Goal: Book appointment/travel/reservation

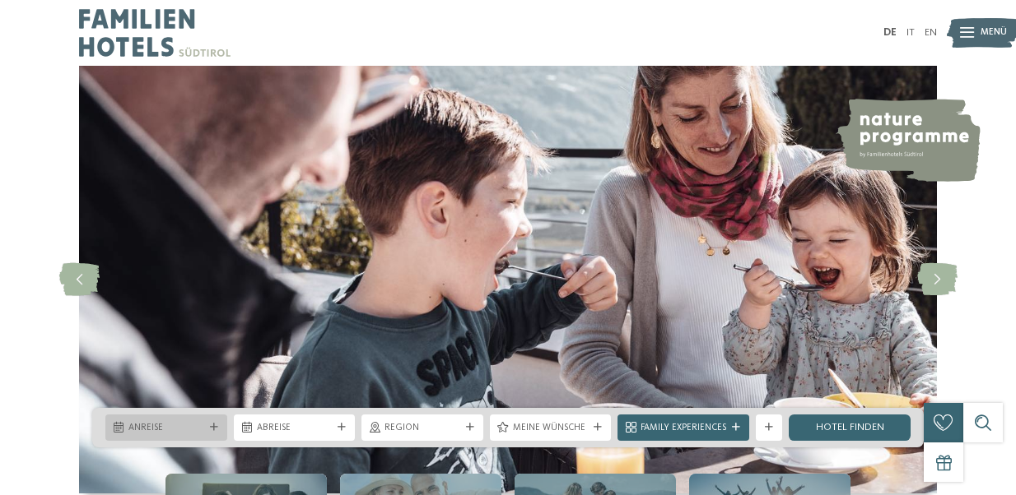
drag, startPoint x: 0, startPoint y: 0, endPoint x: 216, endPoint y: 424, distance: 476.0
click at [216, 424] on icon at bounding box center [214, 428] width 8 height 8
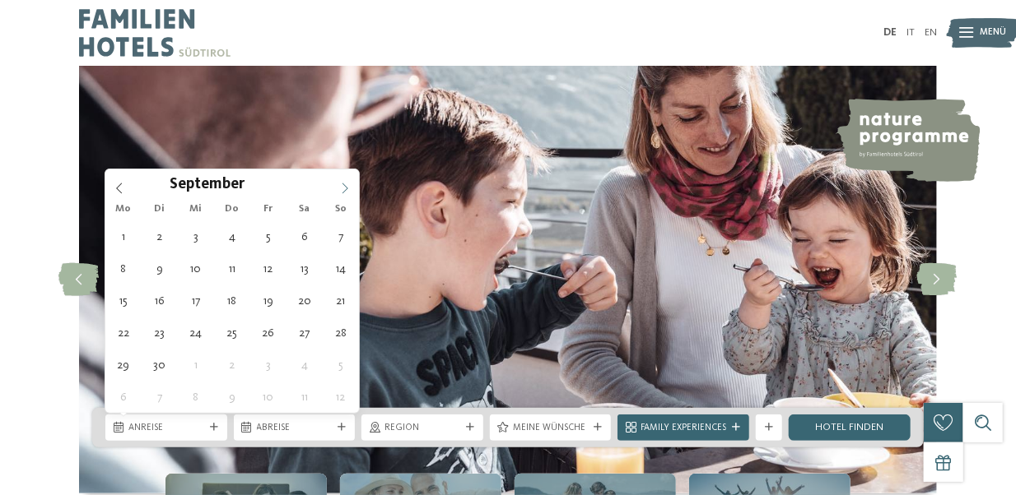
click at [346, 188] on icon at bounding box center [345, 189] width 12 height 12
type div "[DATE]"
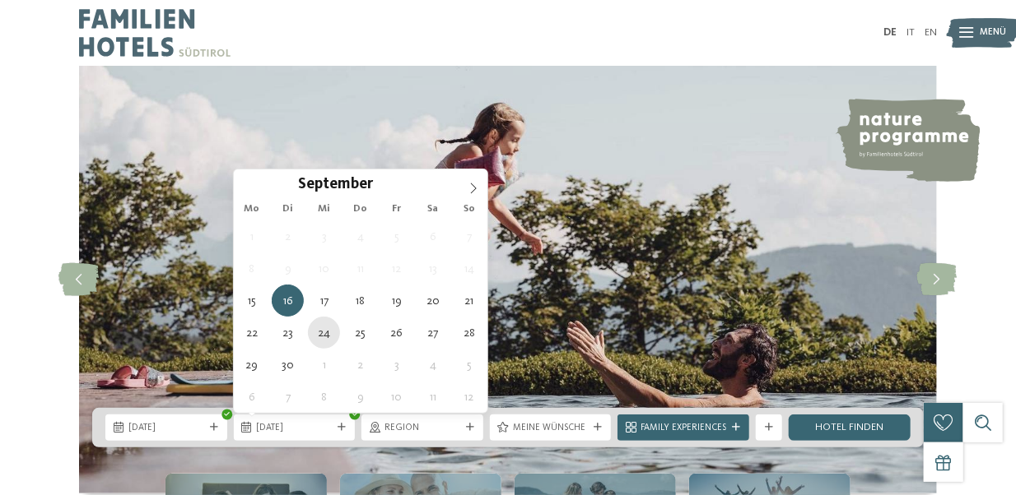
type div "[DATE]"
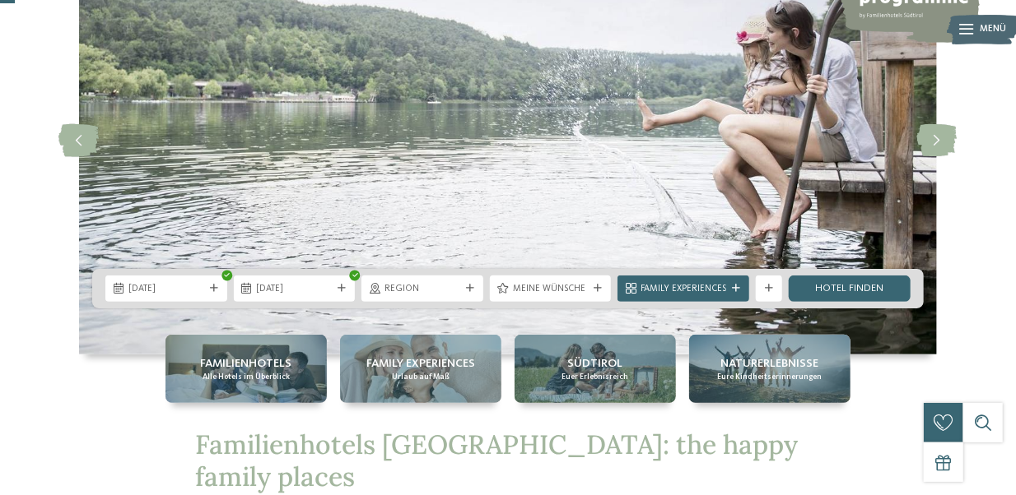
scroll to position [165, 0]
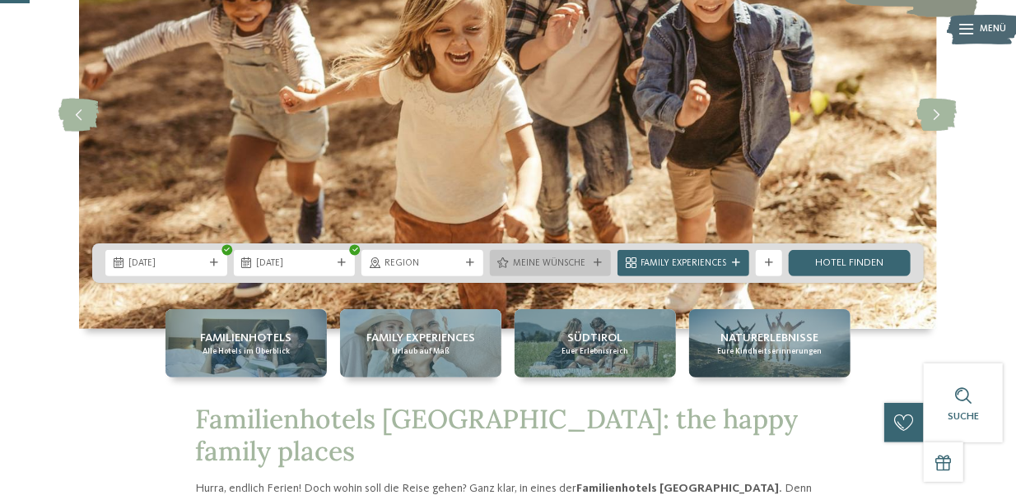
click at [602, 257] on div "Meine Wünsche" at bounding box center [551, 263] width 122 height 26
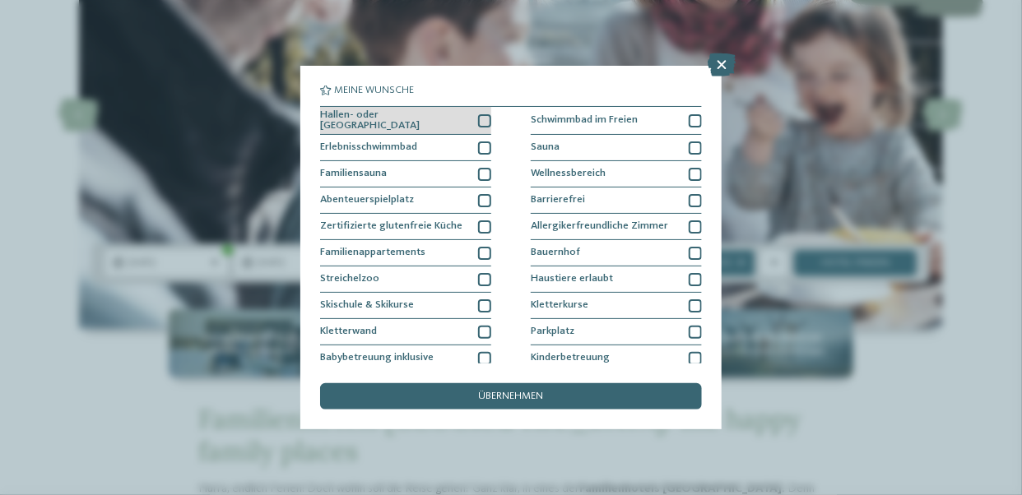
click at [481, 117] on div at bounding box center [484, 120] width 13 height 13
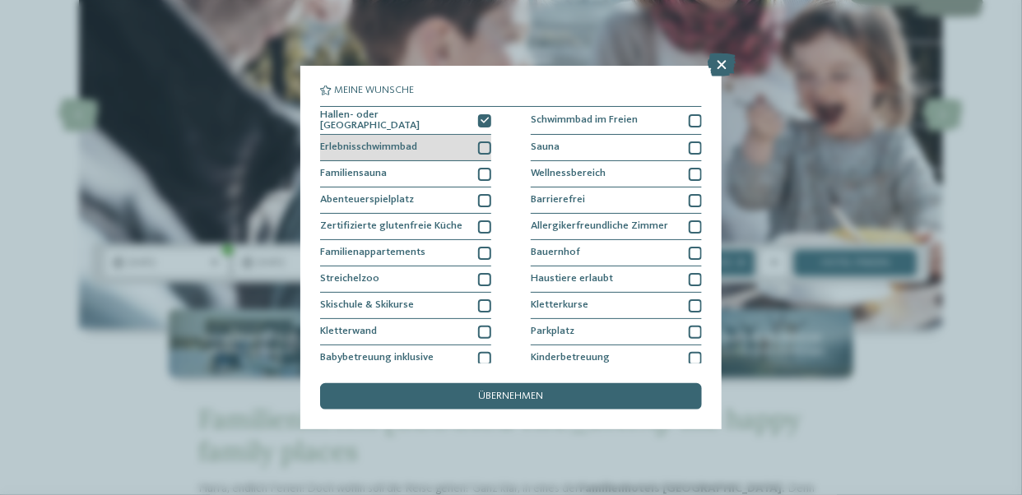
click at [481, 142] on div at bounding box center [484, 148] width 13 height 13
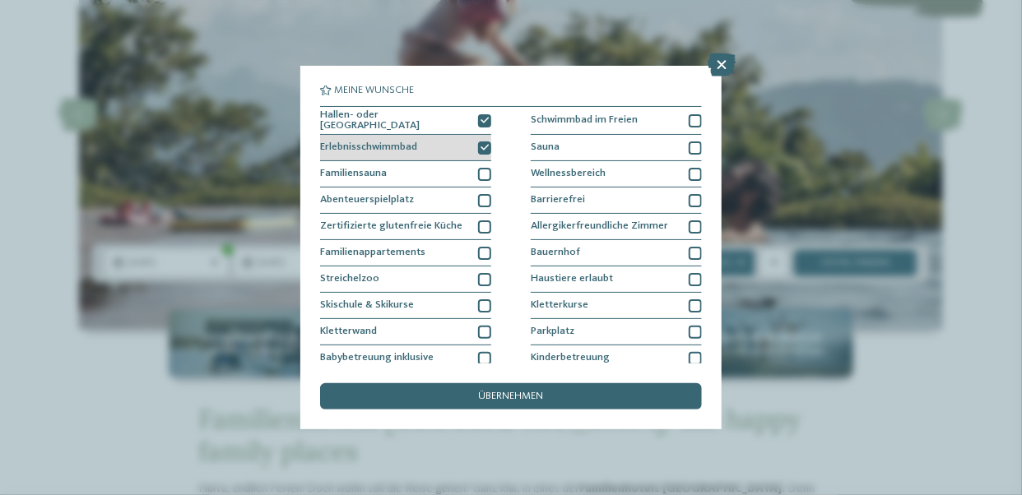
click at [481, 144] on icon at bounding box center [485, 148] width 8 height 8
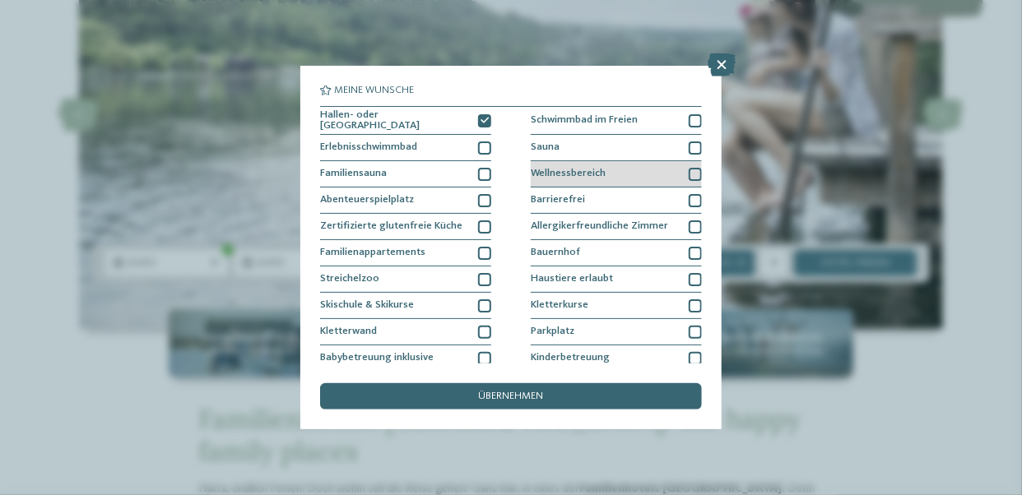
click at [692, 168] on div at bounding box center [695, 174] width 13 height 13
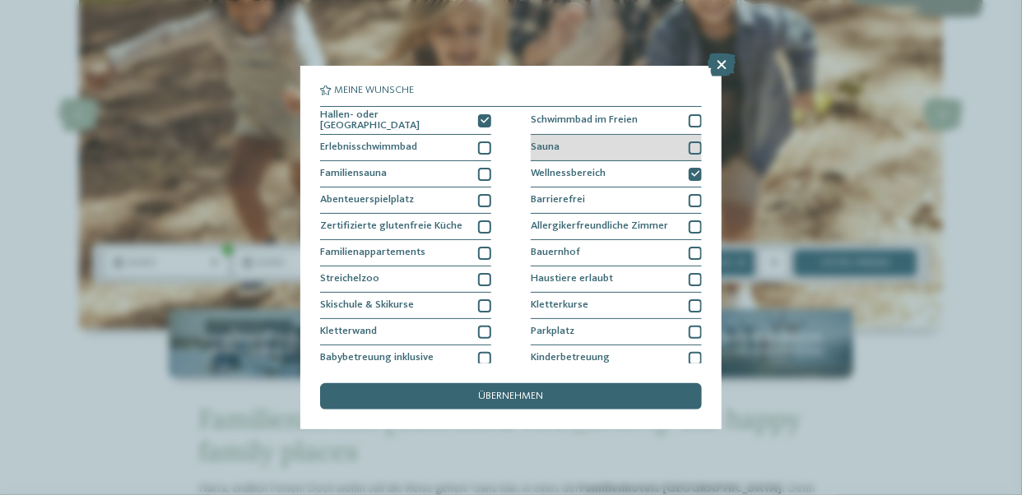
click at [691, 142] on div at bounding box center [695, 148] width 13 height 13
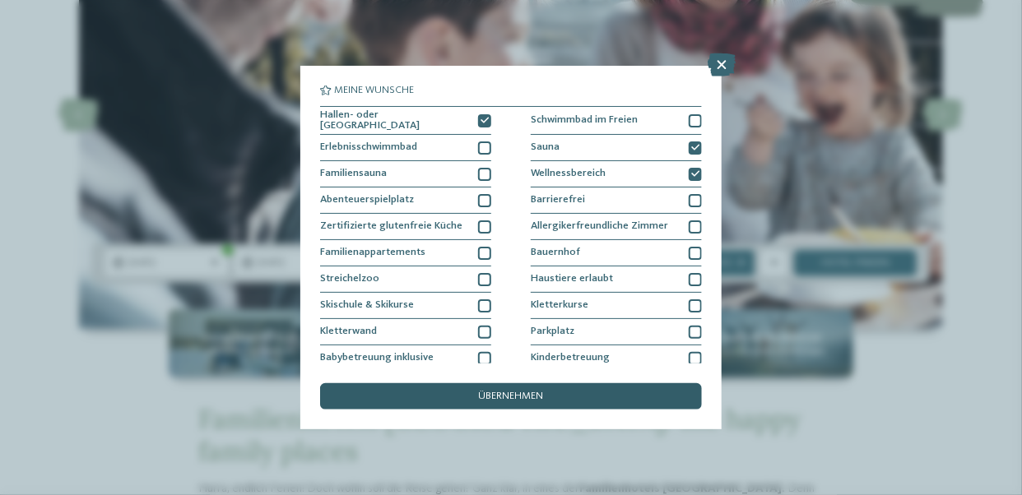
click at [461, 396] on div "übernehmen" at bounding box center [511, 397] width 382 height 26
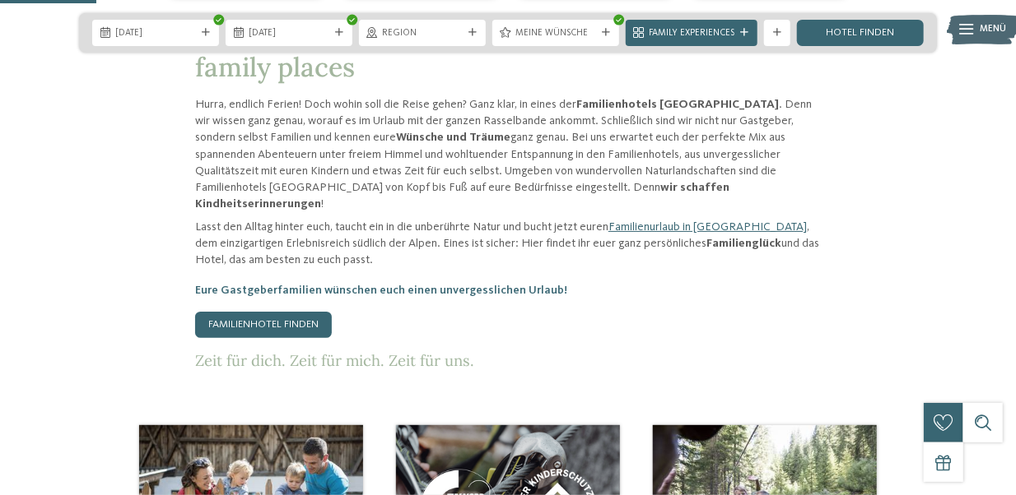
scroll to position [576, 0]
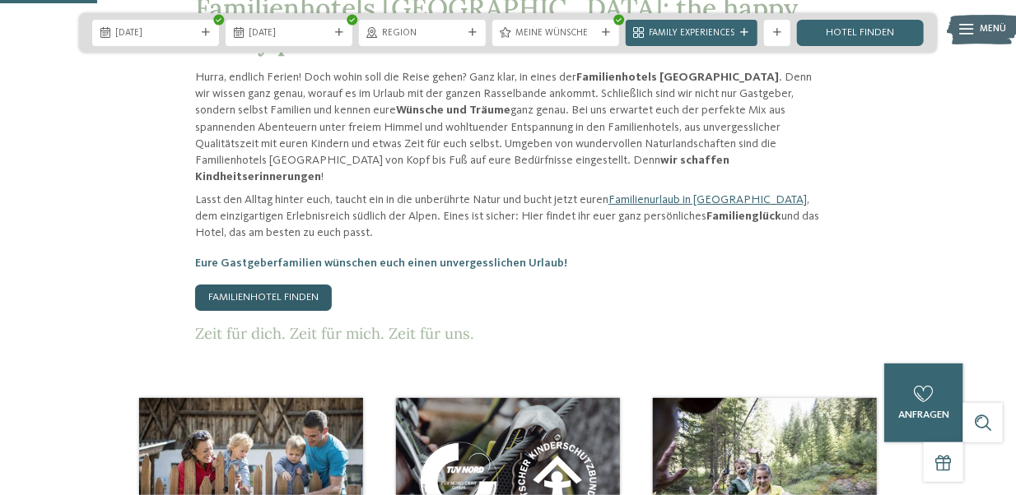
click at [300, 285] on link "Familienhotel finden" at bounding box center [263, 298] width 137 height 26
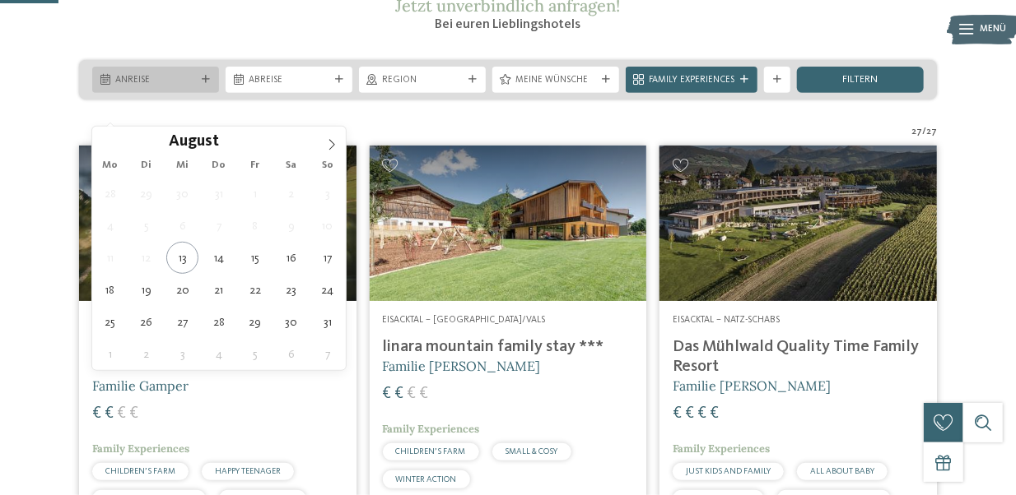
click at [204, 84] on icon at bounding box center [206, 80] width 8 height 8
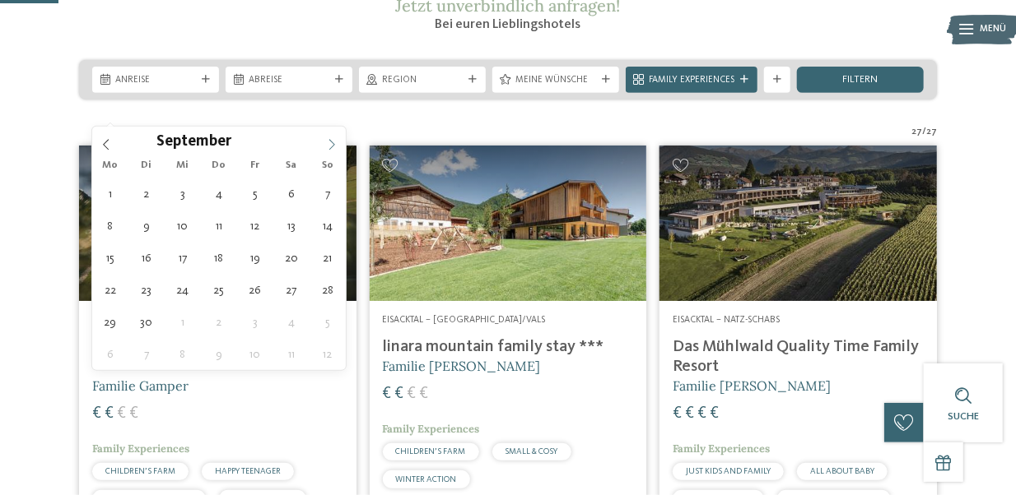
click at [333, 143] on icon at bounding box center [332, 145] width 6 height 11
type div "[DATE]"
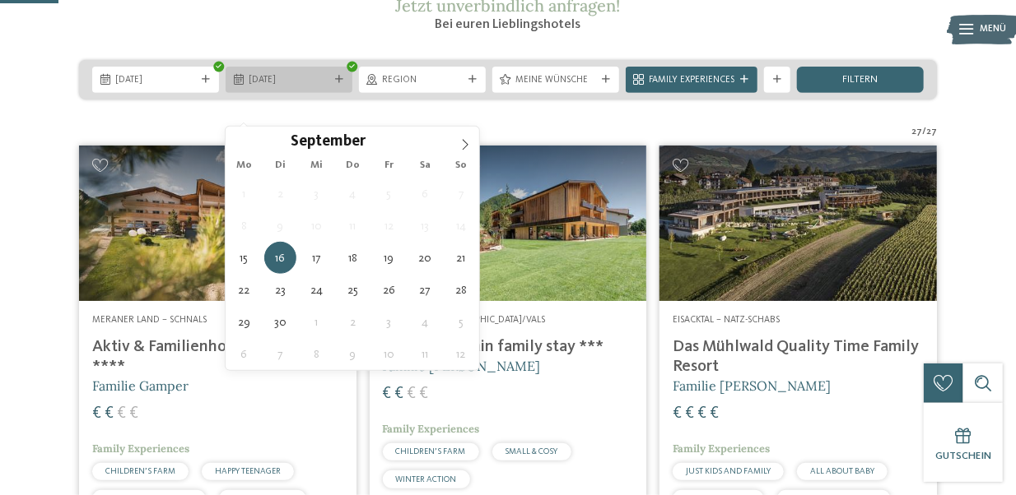
click at [342, 84] on icon at bounding box center [339, 80] width 8 height 8
click at [341, 84] on icon at bounding box center [339, 80] width 8 height 8
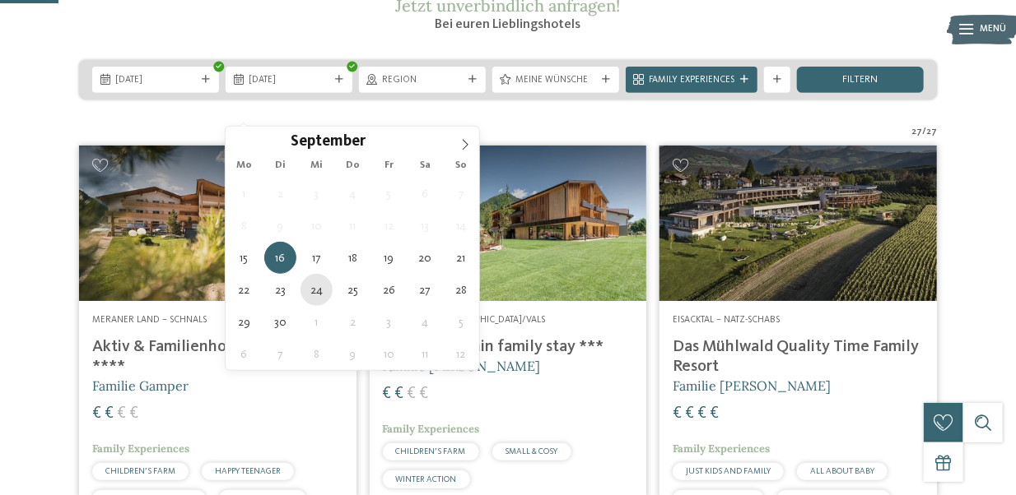
type div "[DATE]"
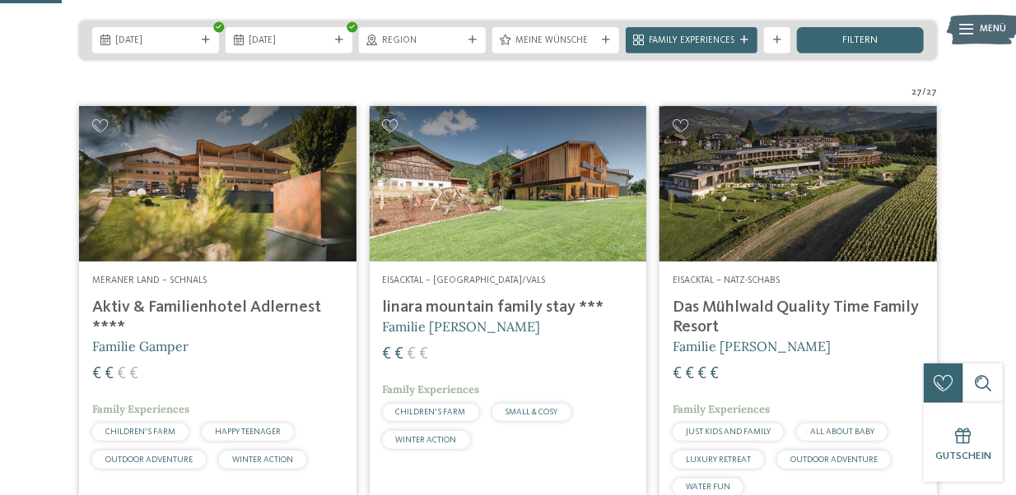
scroll to position [247, 0]
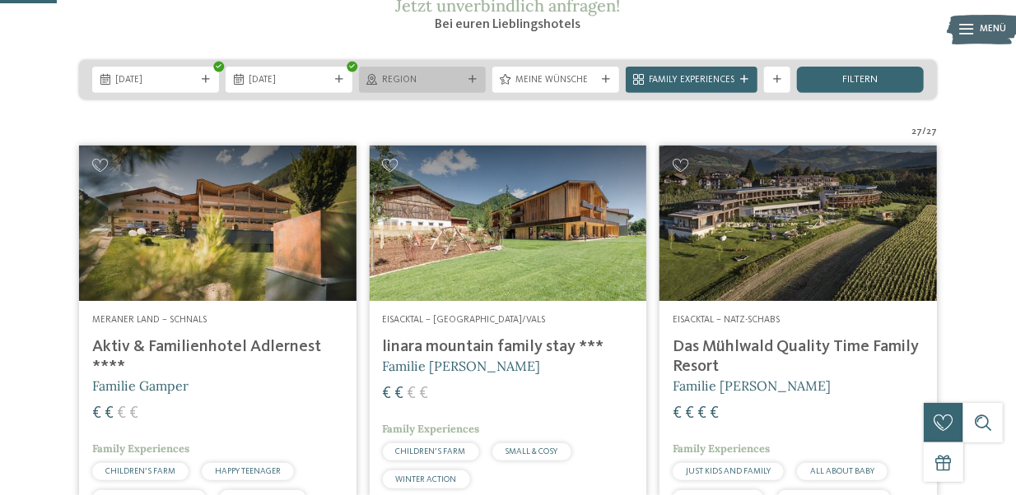
click at [477, 84] on icon at bounding box center [472, 80] width 8 height 8
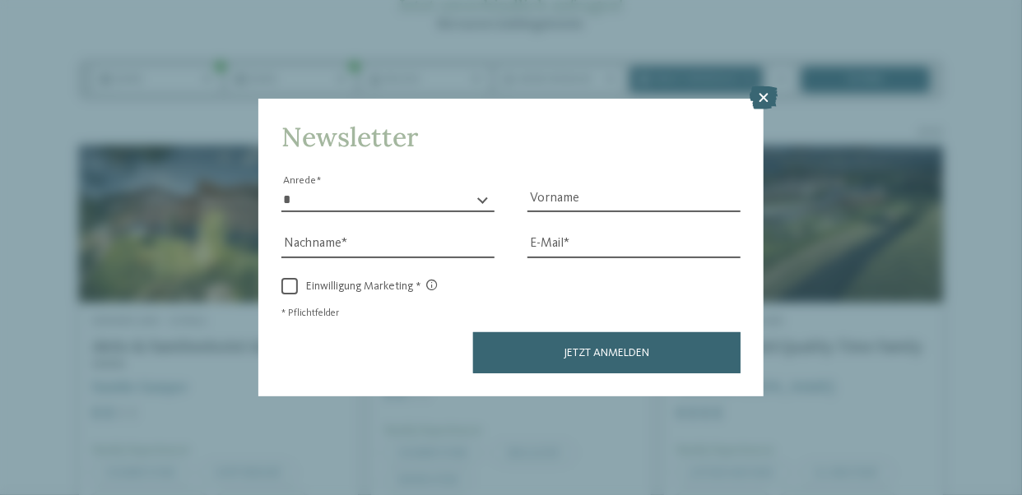
click at [587, 258] on div "* **** **** ******* ****** Anrede Vorname Nachname E-Mail" at bounding box center [510, 270] width 459 height 207
click at [762, 98] on icon at bounding box center [764, 97] width 28 height 23
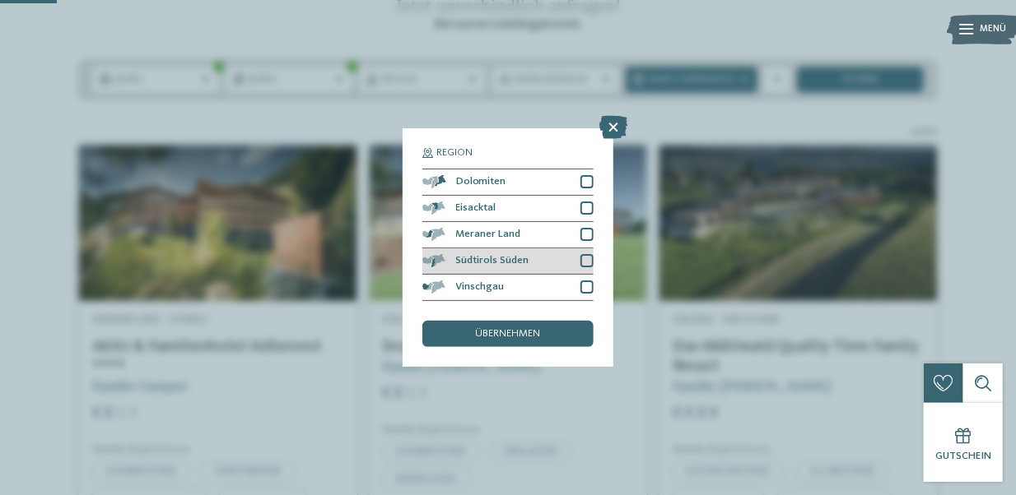
click at [586, 257] on div at bounding box center [586, 260] width 13 height 13
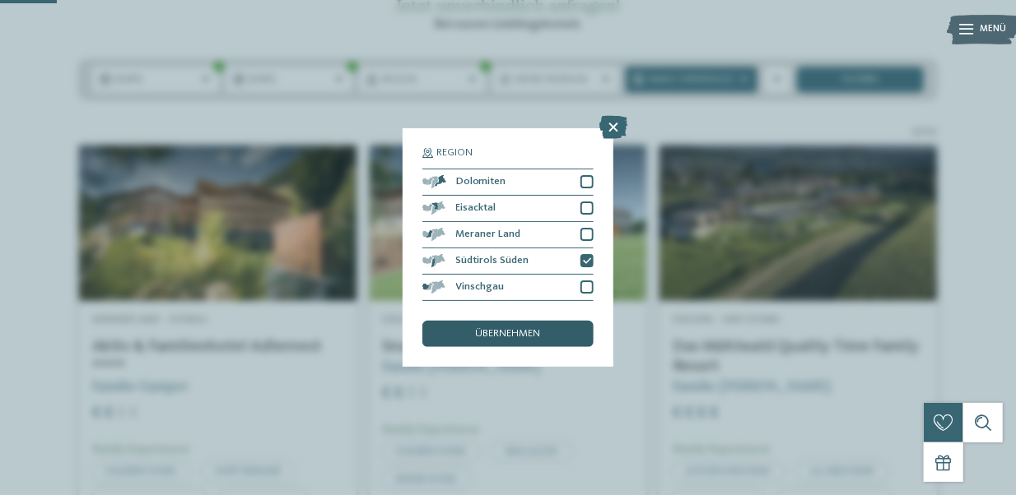
click at [523, 332] on span "übernehmen" at bounding box center [508, 334] width 65 height 11
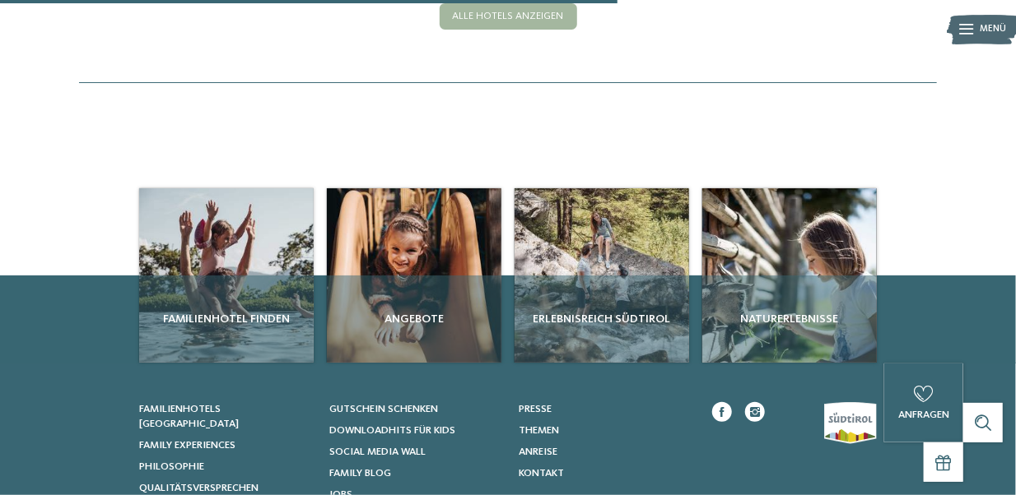
scroll to position [571, 0]
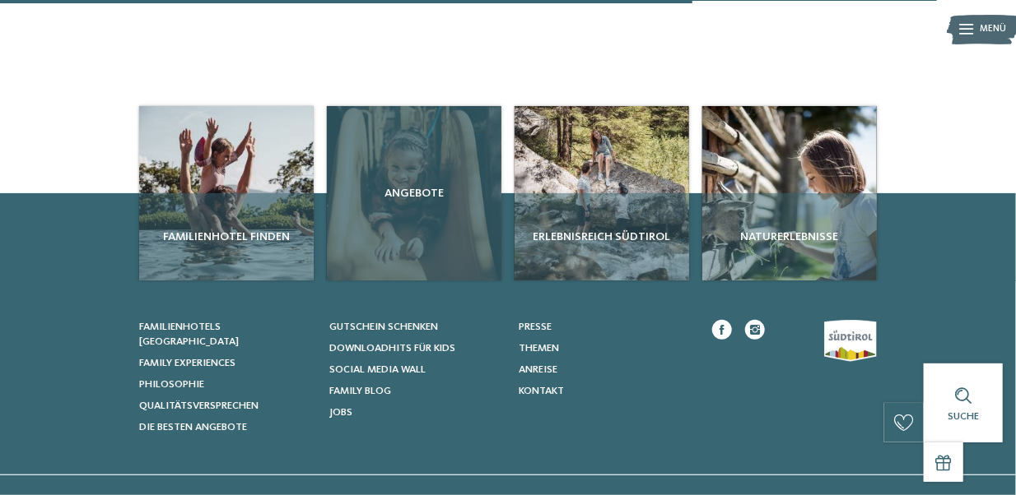
click at [402, 267] on div "Angebote" at bounding box center [414, 193] width 174 height 174
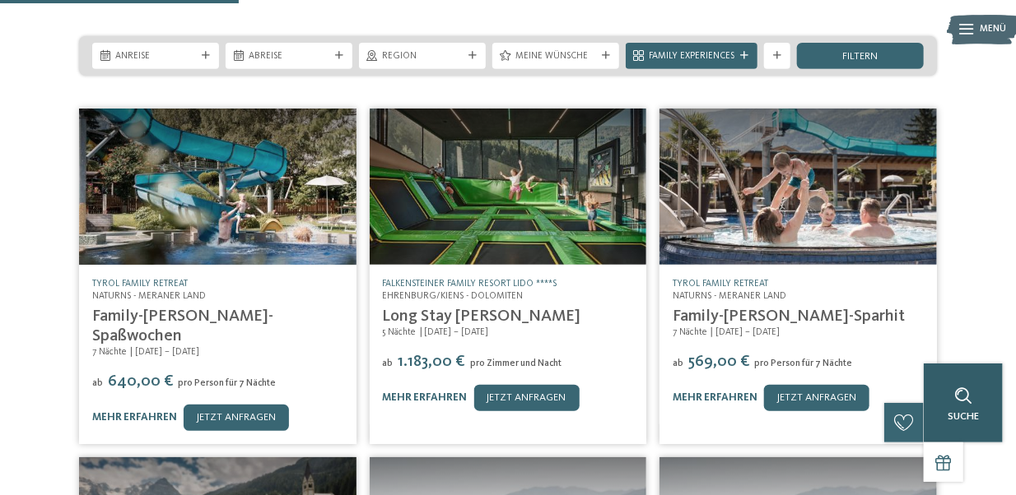
scroll to position [247, 0]
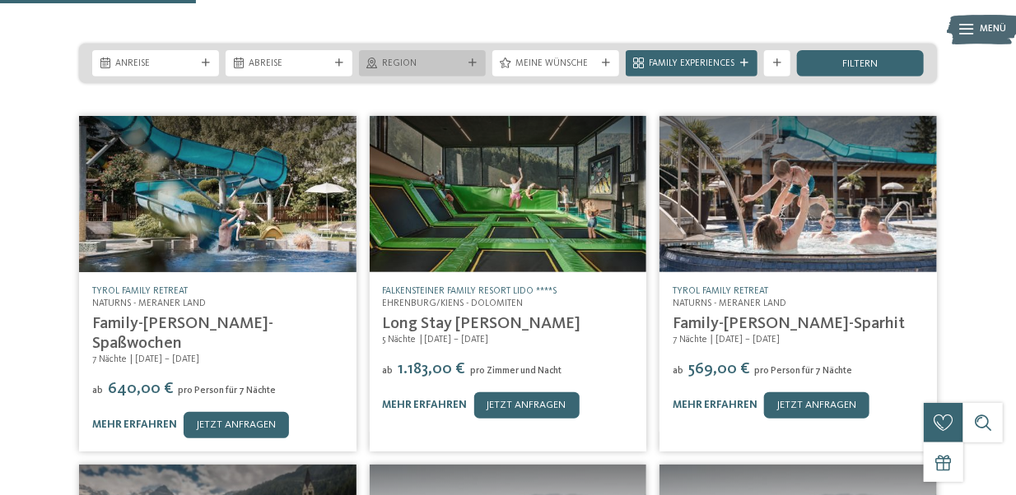
click at [472, 59] on icon at bounding box center [472, 63] width 8 height 8
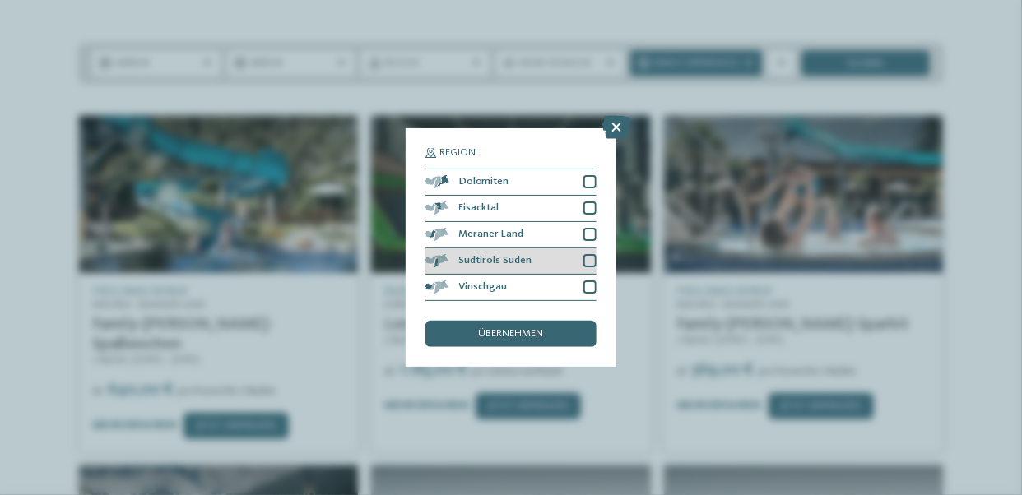
click at [590, 260] on div at bounding box center [590, 260] width 13 height 13
click at [543, 333] on span "übernehmen" at bounding box center [511, 334] width 65 height 11
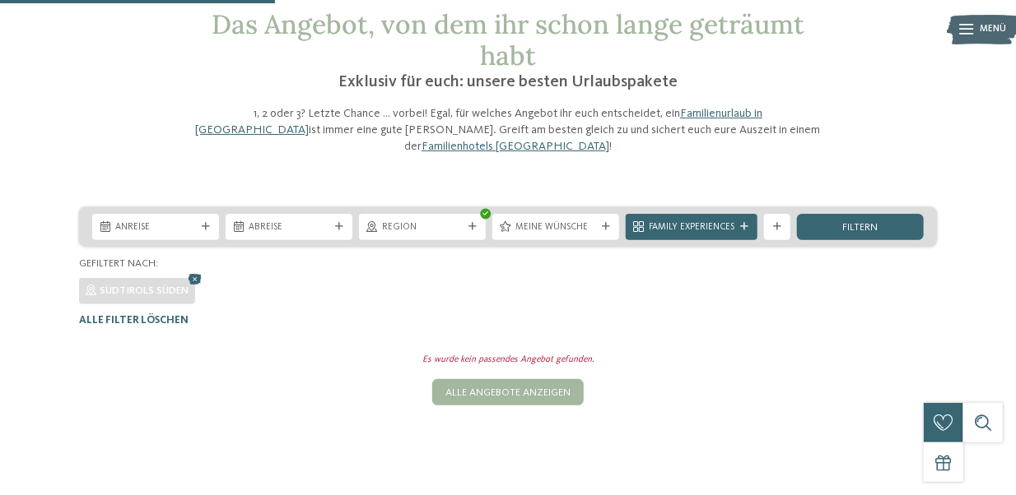
scroll to position [82, 0]
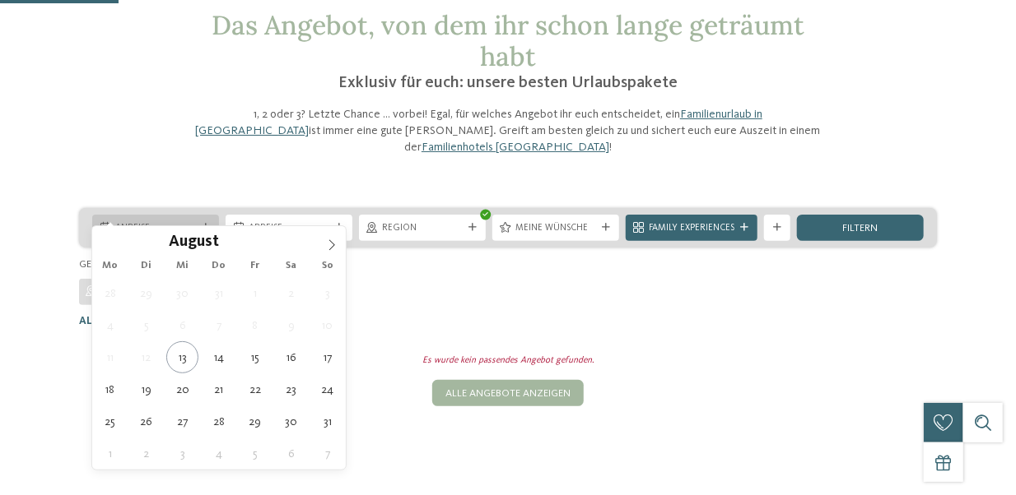
click at [205, 224] on icon at bounding box center [206, 228] width 8 height 8
click at [336, 240] on icon at bounding box center [332, 246] width 12 height 12
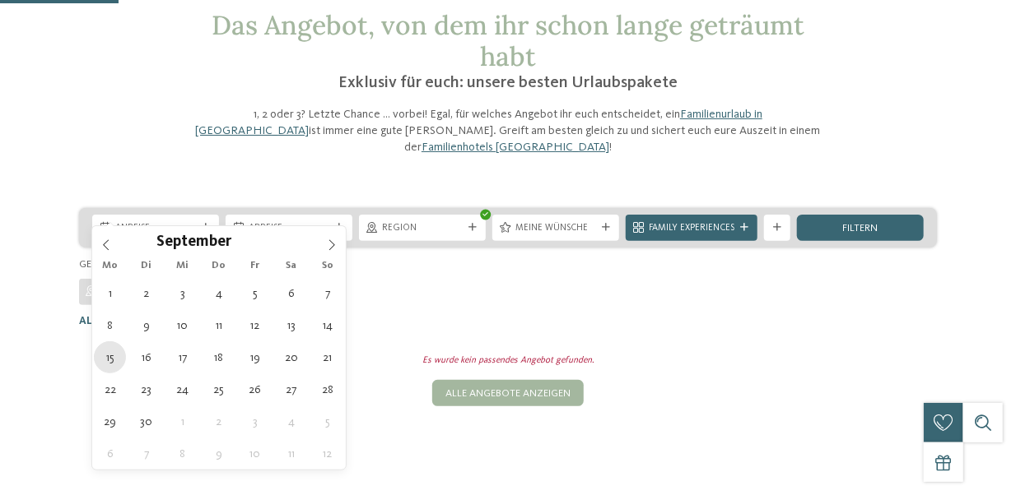
type div "[DATE]"
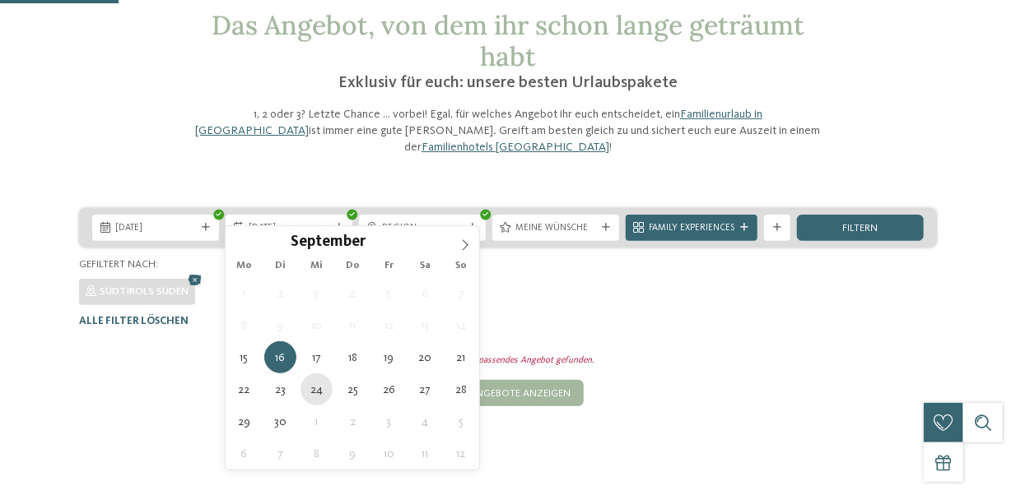
type div "[DATE]"
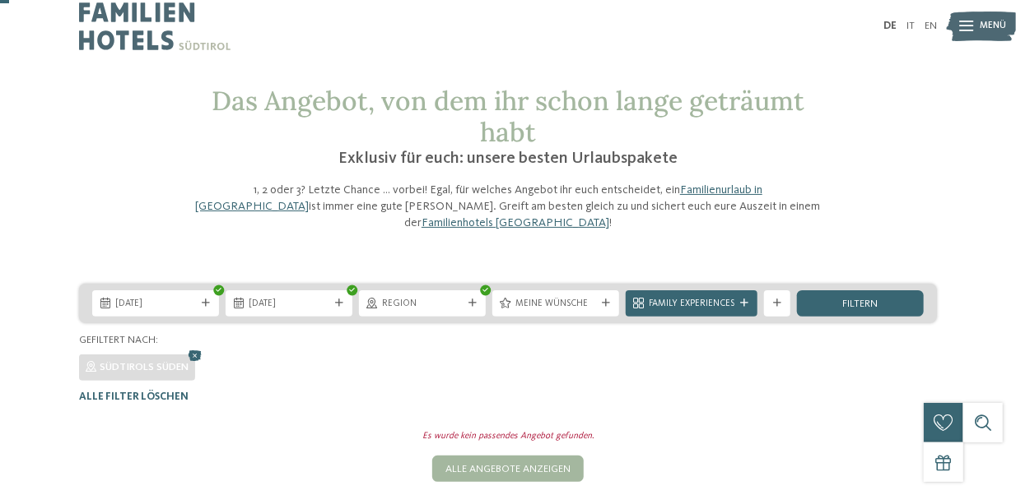
scroll to position [0, 0]
